Goal: Task Accomplishment & Management: Manage account settings

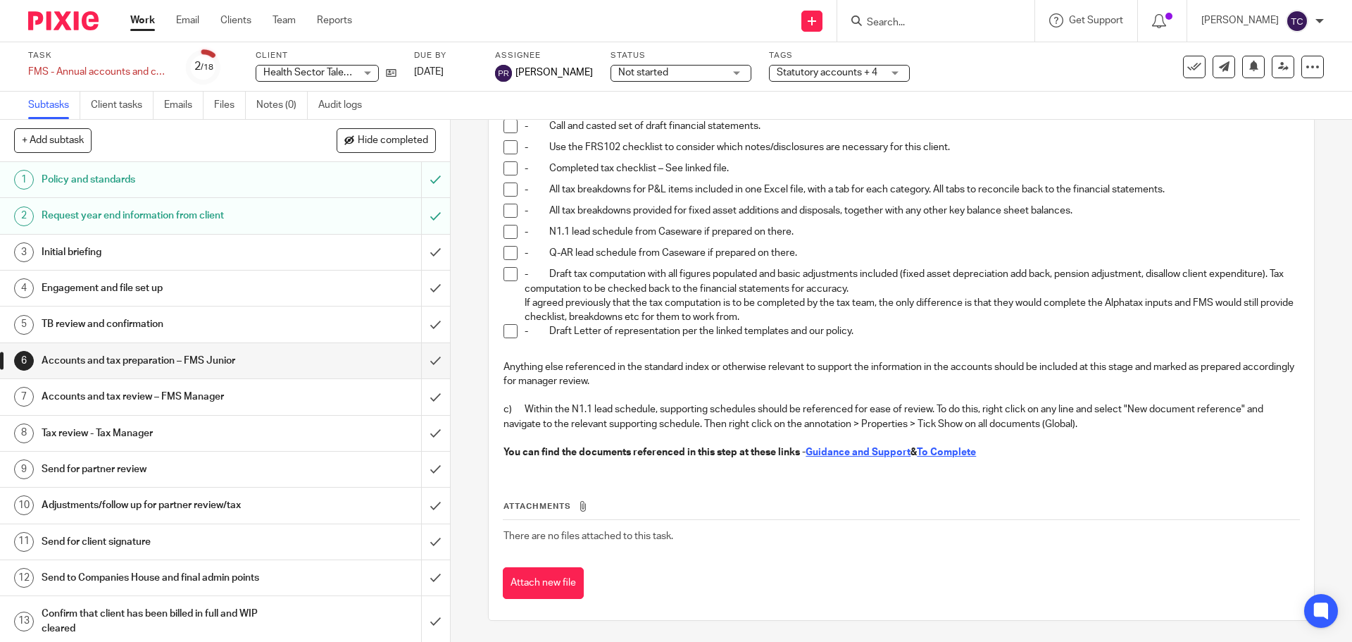
scroll to position [105, 0]
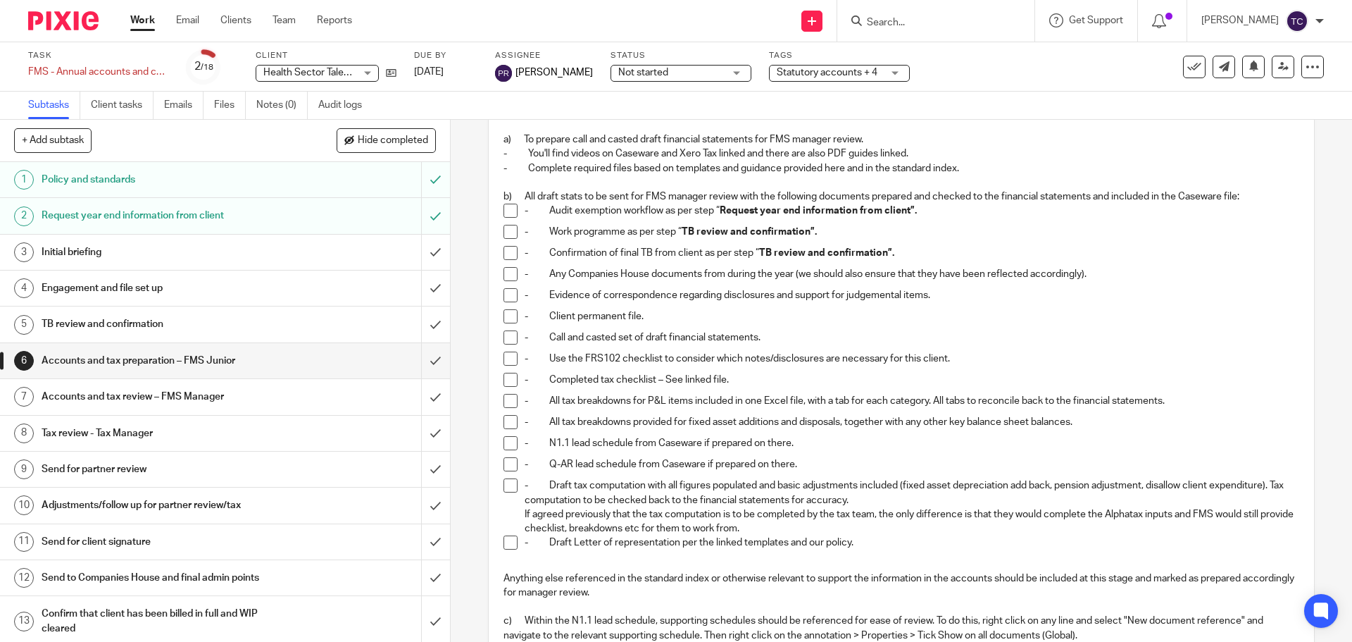
click at [505, 444] on span at bounding box center [511, 443] width 14 height 14
drag, startPoint x: 507, startPoint y: 460, endPoint x: 528, endPoint y: 469, distance: 22.4
click at [508, 460] on span at bounding box center [511, 464] width 14 height 14
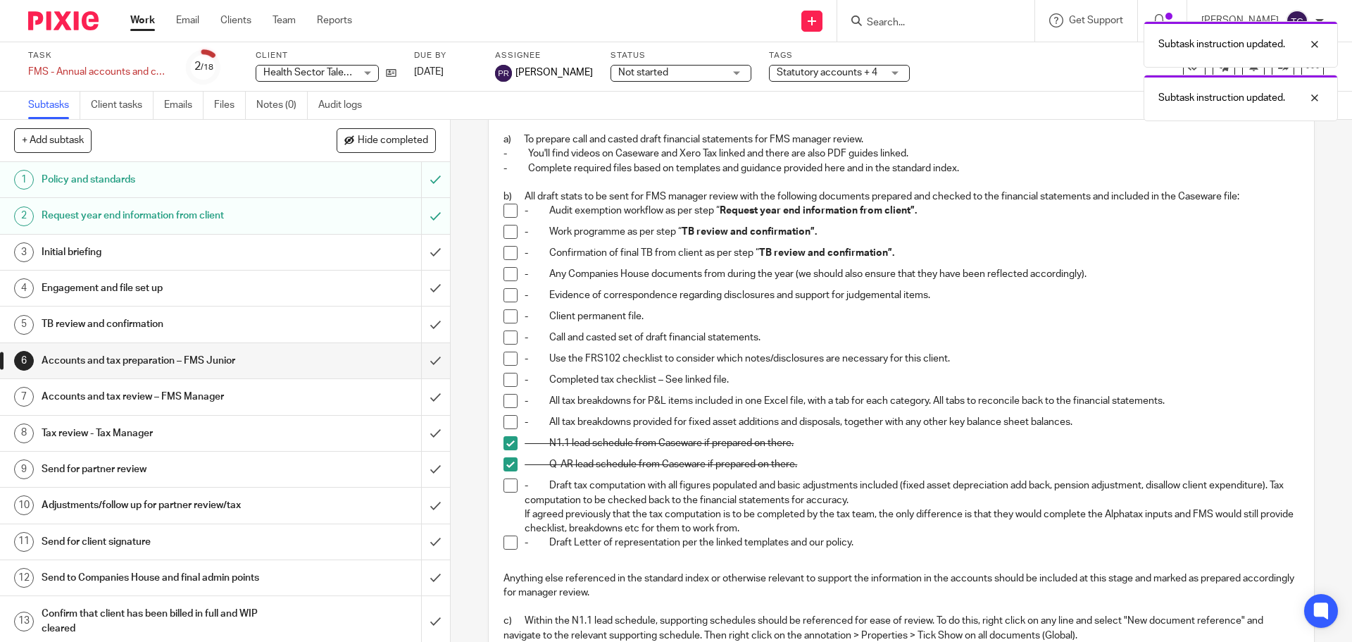
click at [504, 423] on span at bounding box center [511, 422] width 14 height 14
click at [509, 400] on span at bounding box center [511, 401] width 14 height 14
click at [508, 379] on span at bounding box center [511, 380] width 14 height 14
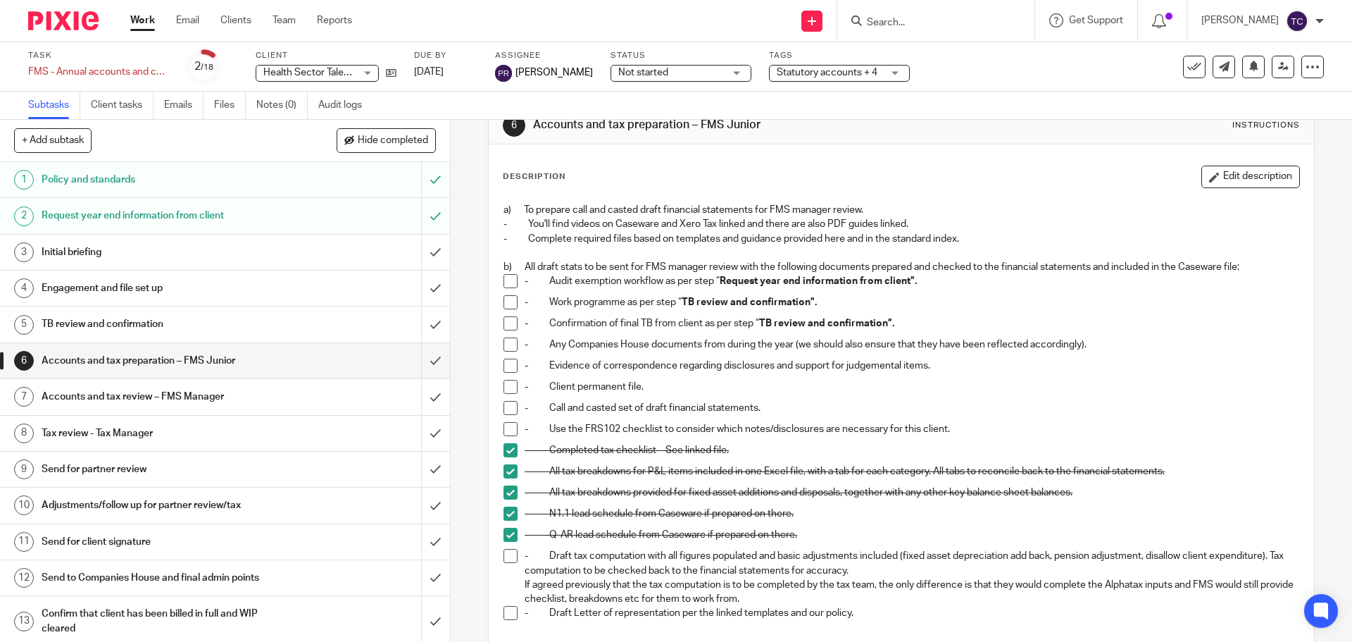
click at [507, 284] on span at bounding box center [511, 281] width 14 height 14
click at [507, 301] on span at bounding box center [511, 302] width 14 height 14
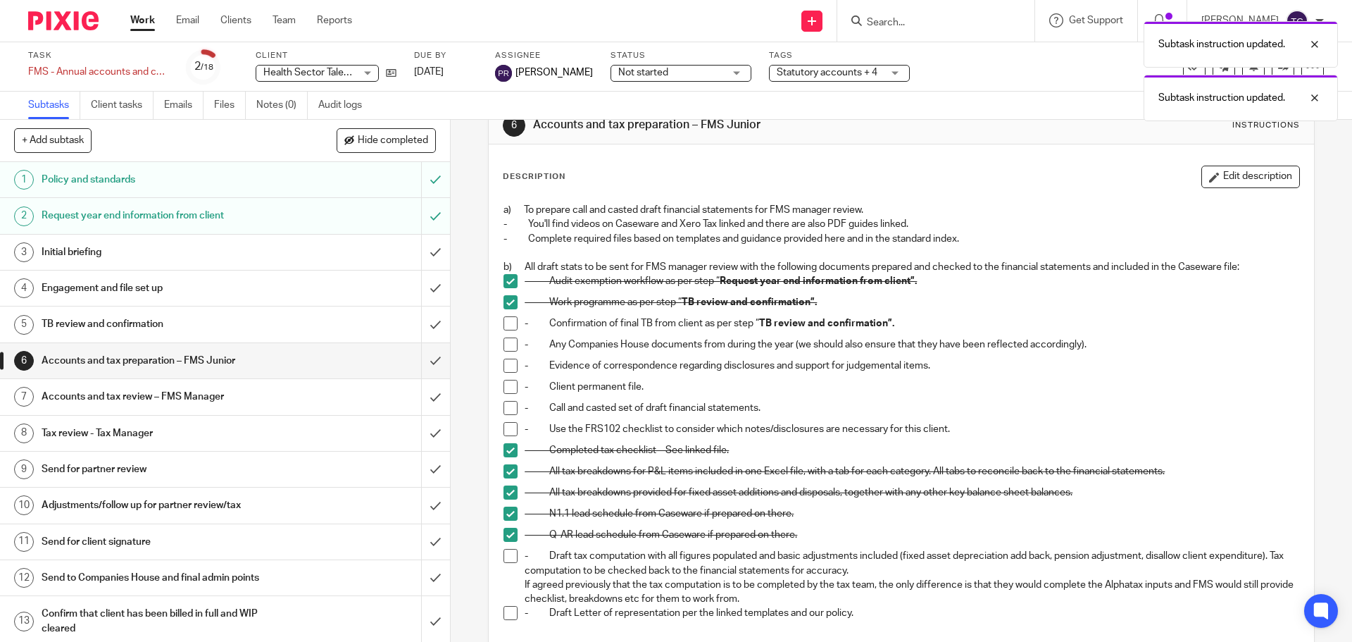
click at [504, 323] on span at bounding box center [511, 323] width 14 height 14
click at [506, 345] on span at bounding box center [511, 344] width 14 height 14
click at [508, 368] on span at bounding box center [511, 366] width 14 height 14
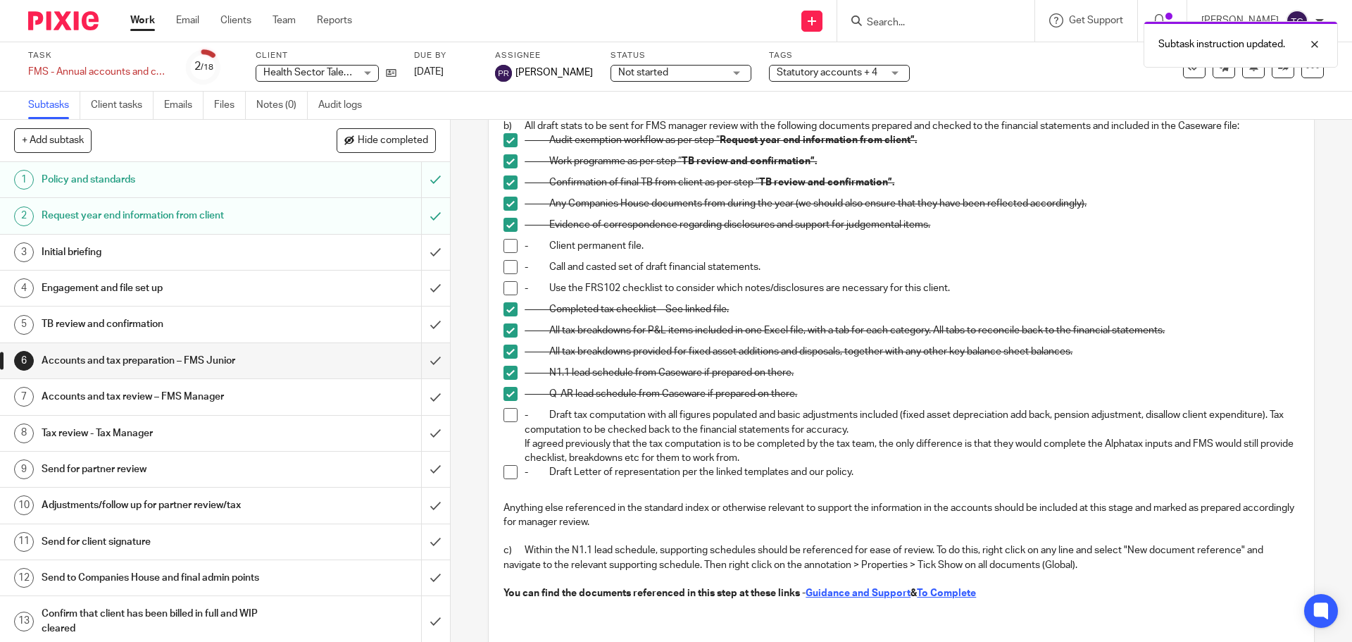
click at [507, 474] on span at bounding box center [511, 472] width 14 height 14
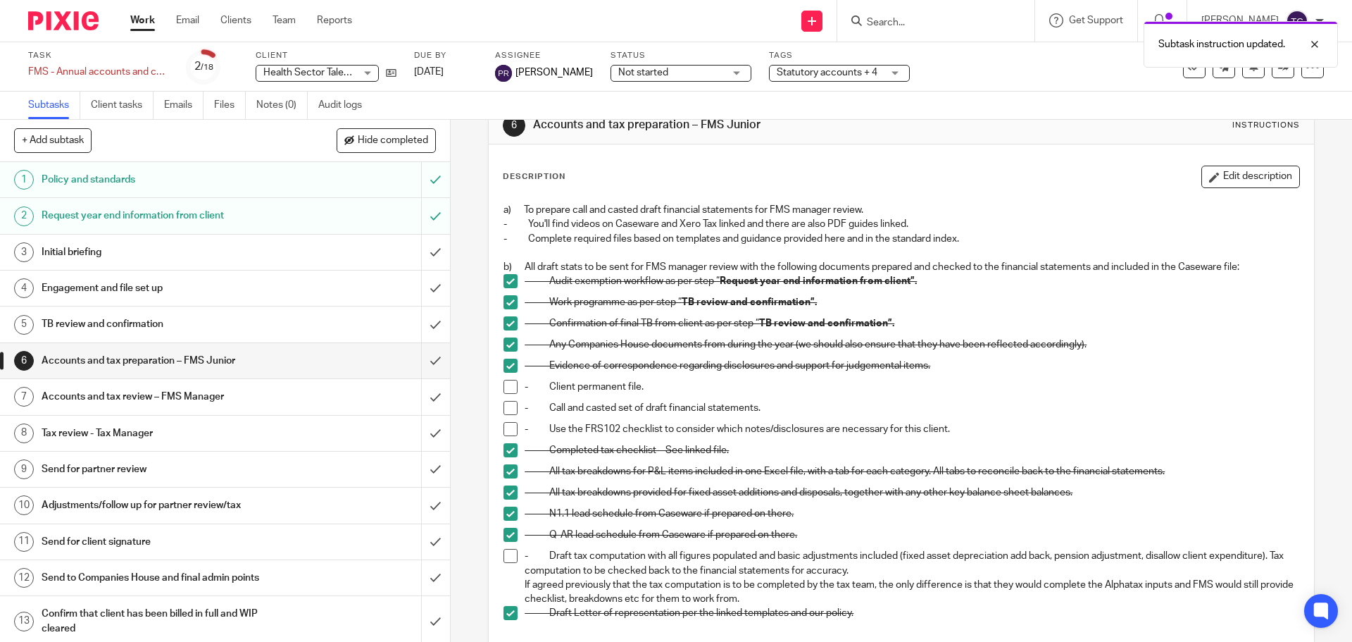
scroll to position [0, 0]
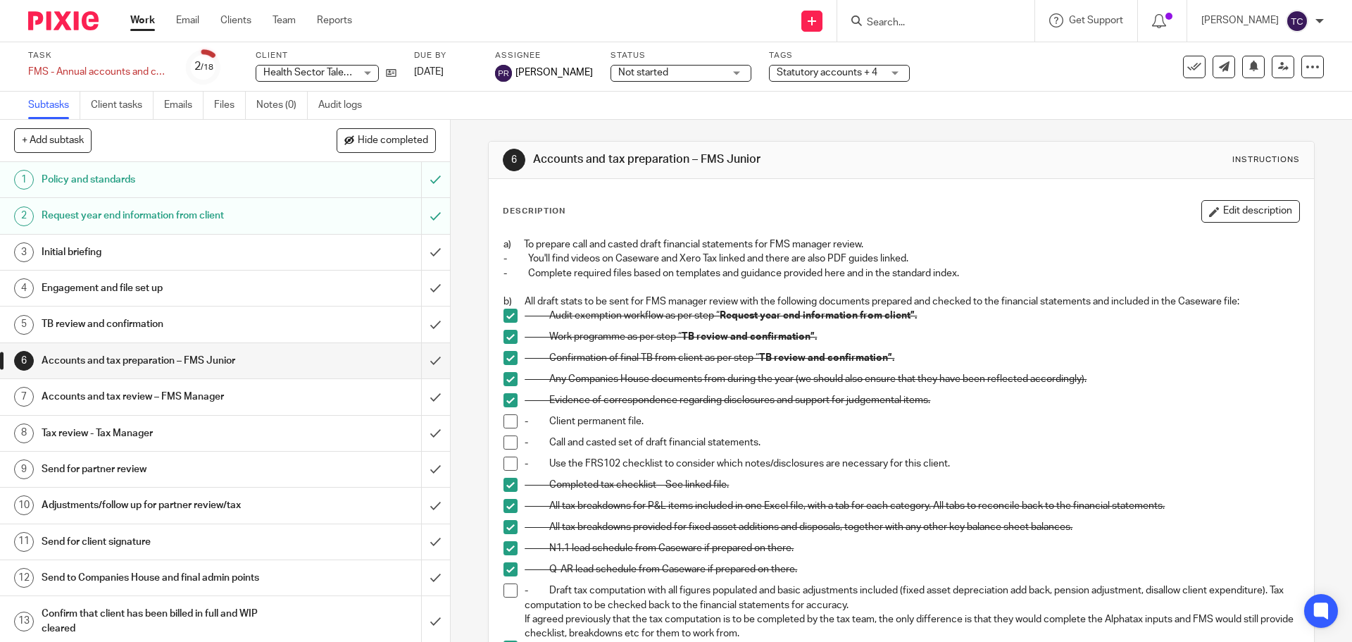
click at [244, 251] on h1 "Initial briefing" at bounding box center [164, 252] width 244 height 21
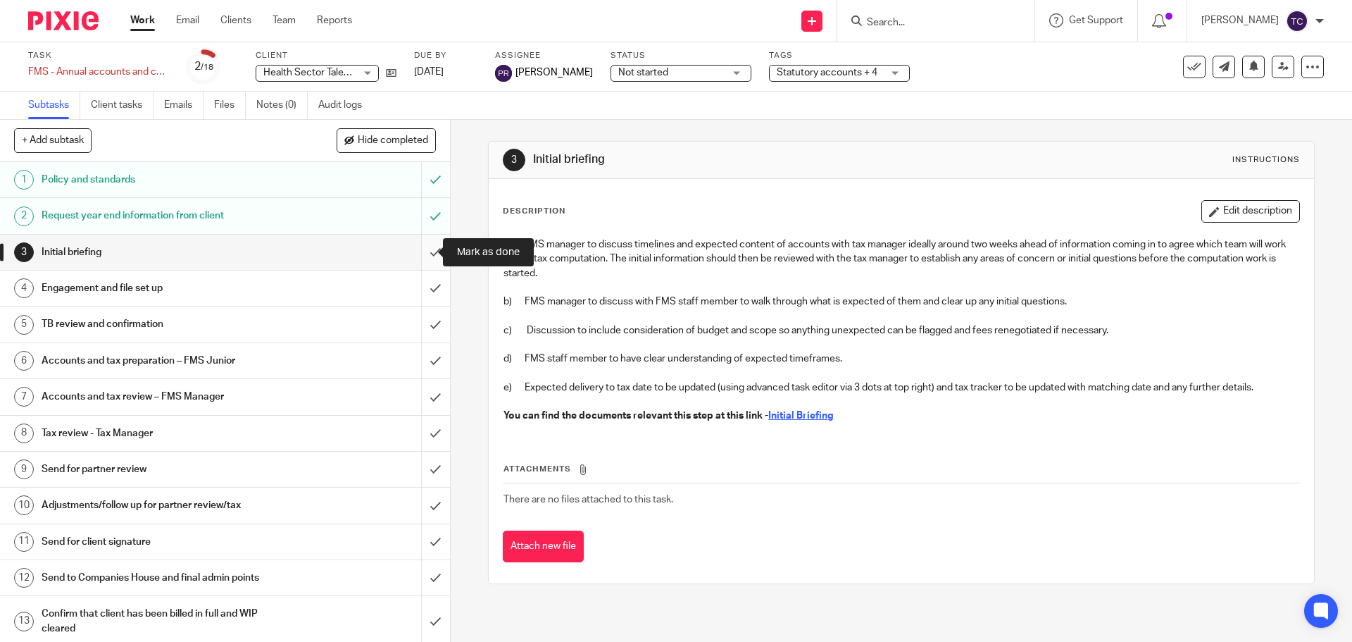
click at [417, 250] on input "submit" at bounding box center [225, 252] width 450 height 35
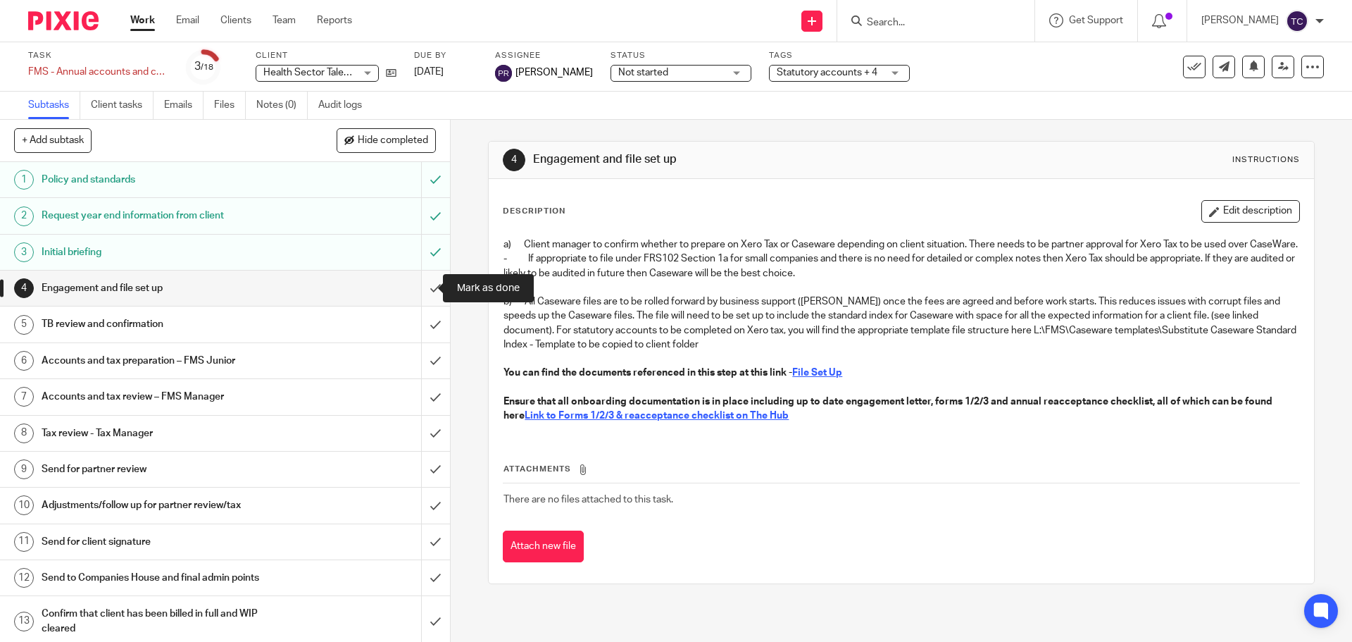
click at [418, 287] on input "submit" at bounding box center [225, 287] width 450 height 35
